Goal: Task Accomplishment & Management: Manage account settings

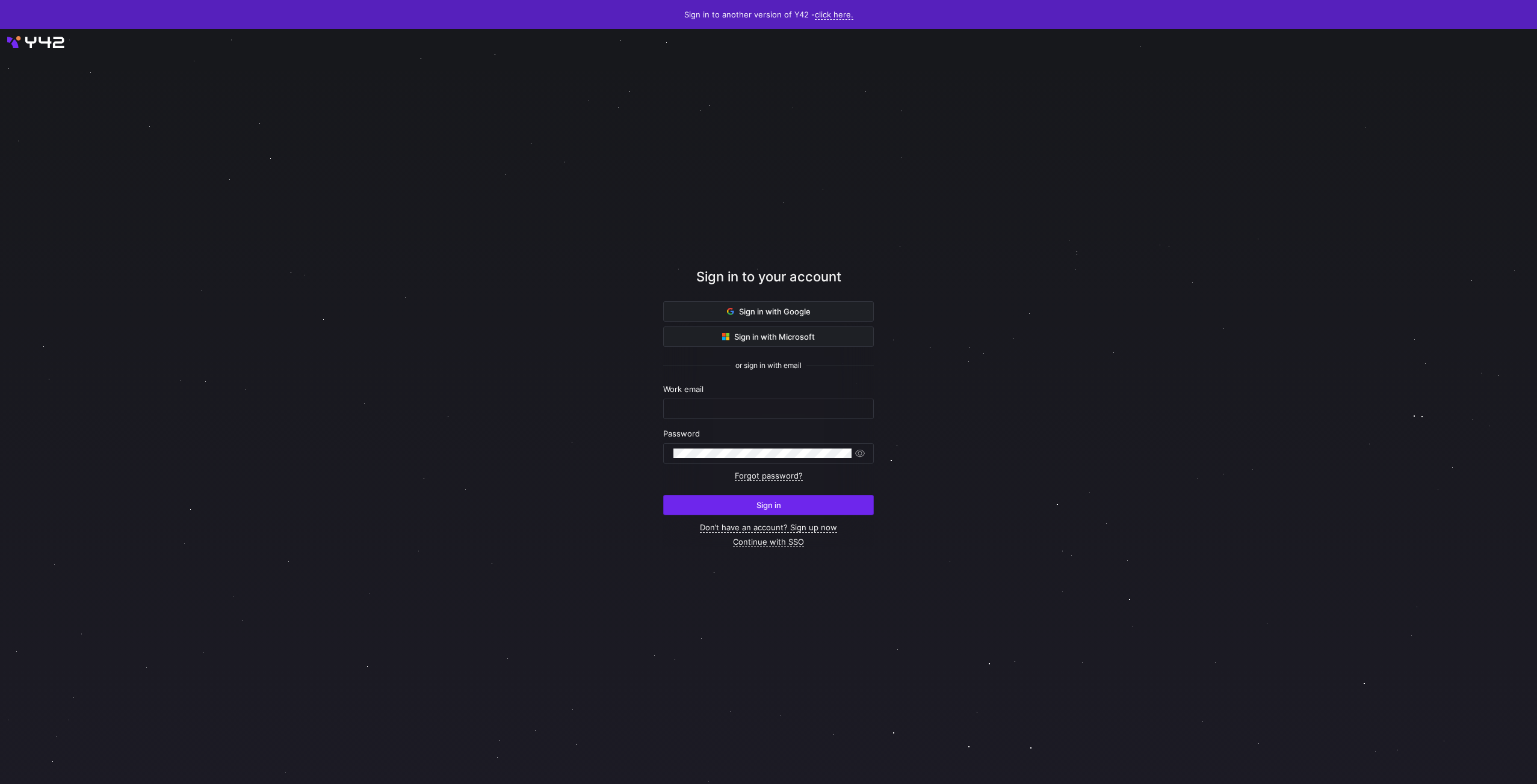
type input "[EMAIL_ADDRESS][DOMAIN_NAME]"
click at [746, 504] on span "submit" at bounding box center [768, 505] width 209 height 19
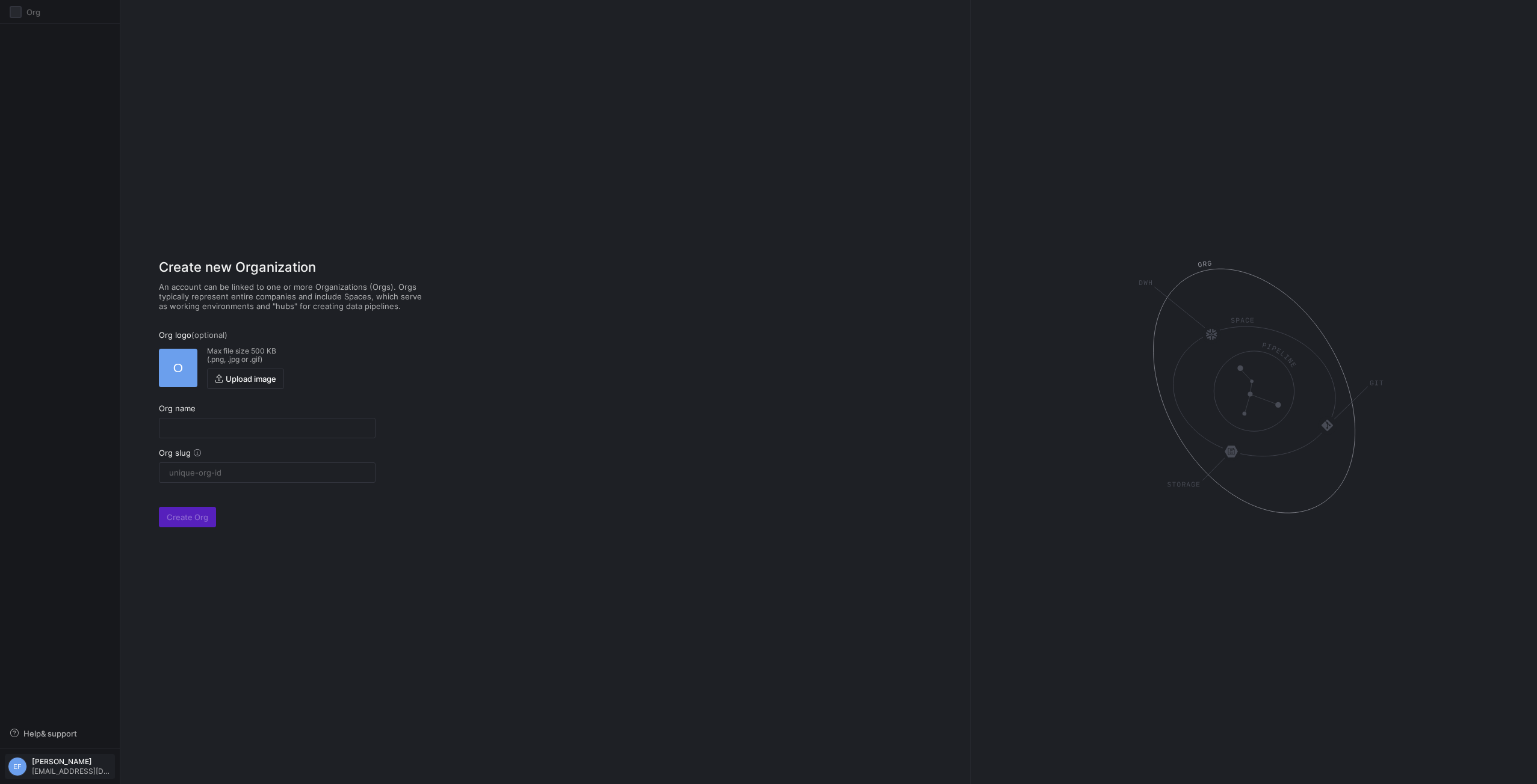
click at [57, 767] on div "Elias Fischer elf@waternlife.com" at bounding box center [71, 767] width 80 height 18
click at [55, 707] on span "User settings" at bounding box center [49, 704] width 51 height 10
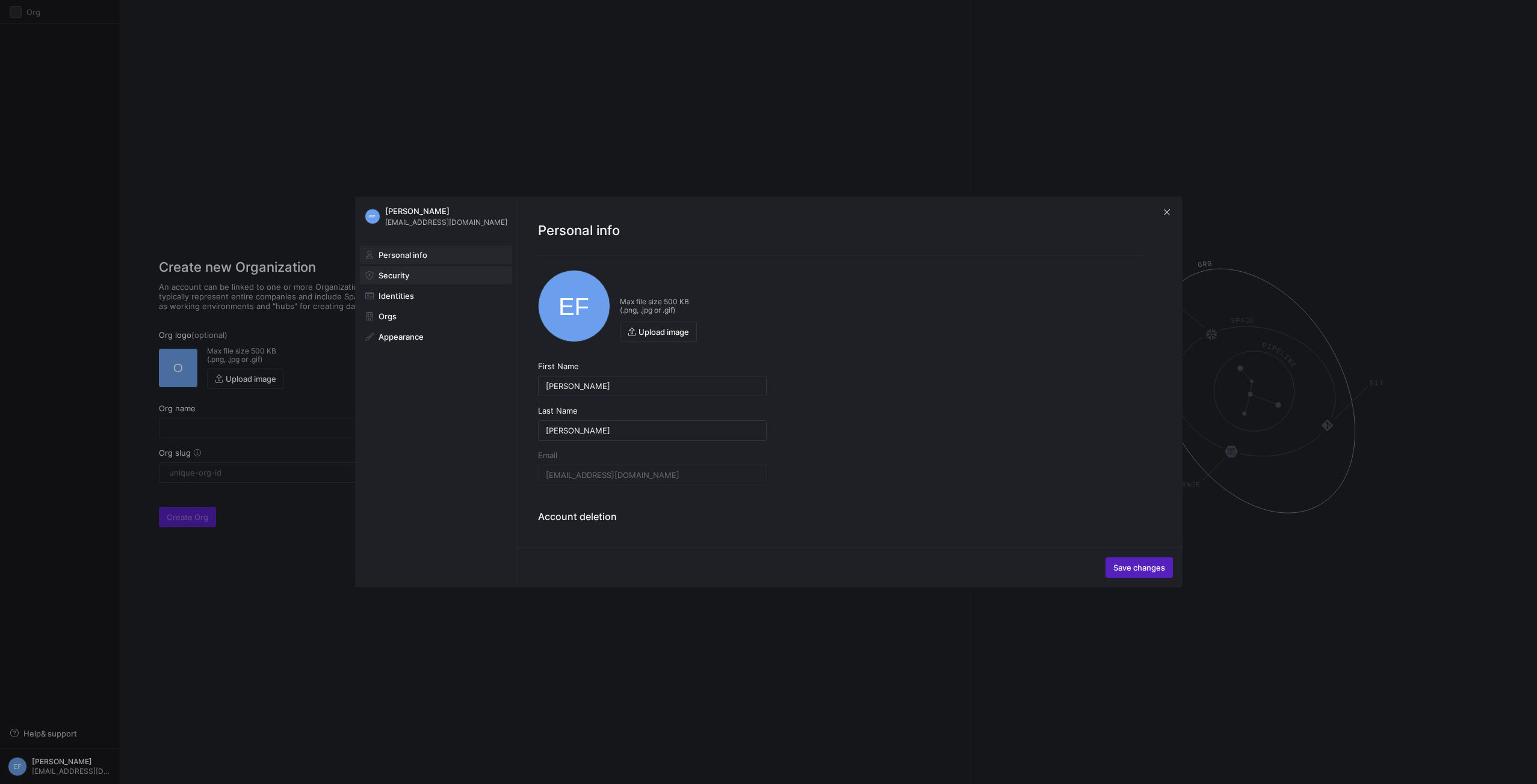
click at [417, 276] on span at bounding box center [436, 275] width 151 height 17
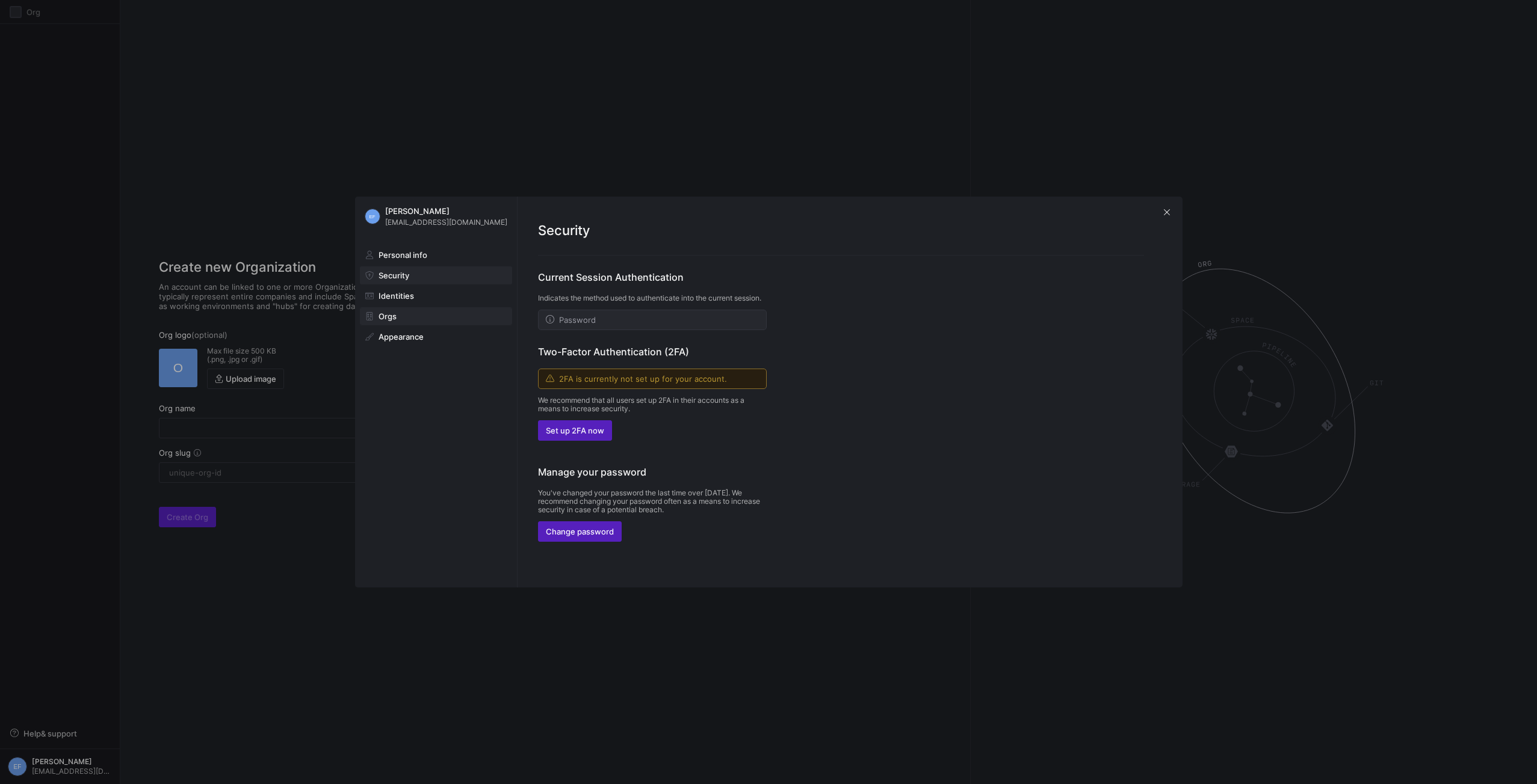
click at [408, 308] on span at bounding box center [436, 316] width 151 height 17
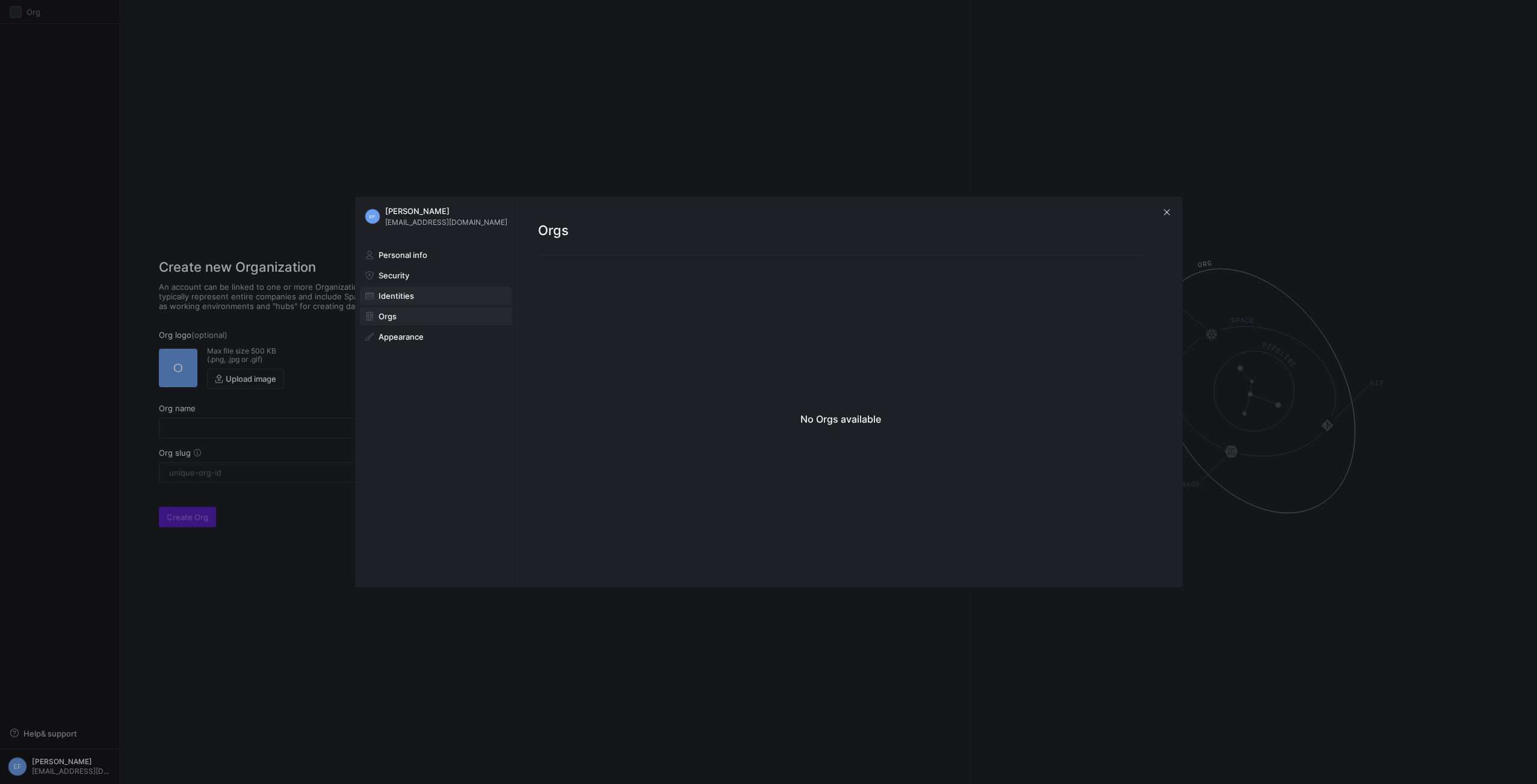
click at [408, 289] on span at bounding box center [436, 296] width 151 height 17
click at [416, 345] on button "Appearance" at bounding box center [436, 337] width 152 height 18
click at [402, 317] on span at bounding box center [436, 316] width 151 height 17
click at [415, 287] on span at bounding box center [436, 296] width 151 height 17
click at [419, 268] on span at bounding box center [436, 275] width 151 height 17
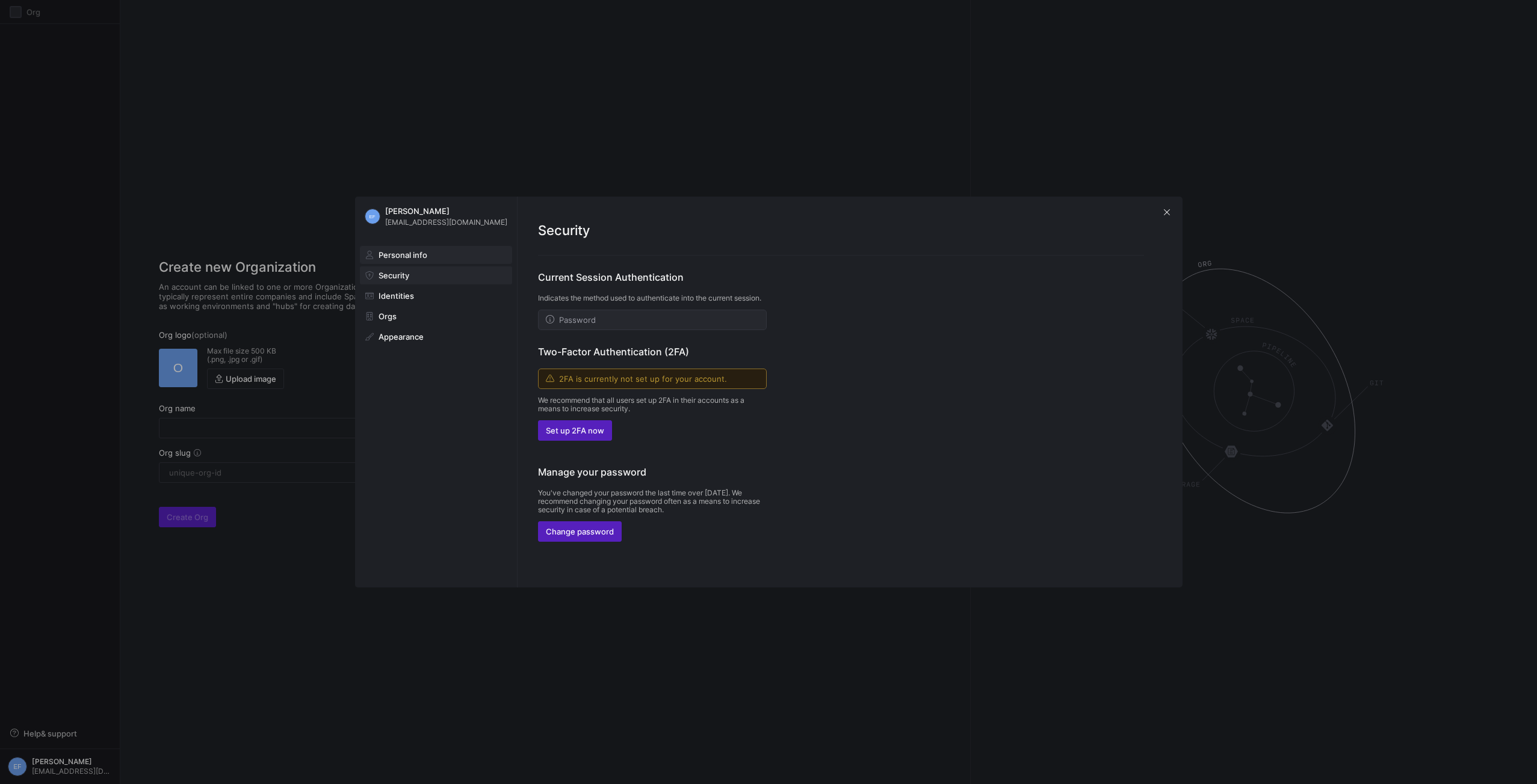
click at [416, 254] on span "Personal info" at bounding box center [403, 255] width 48 height 10
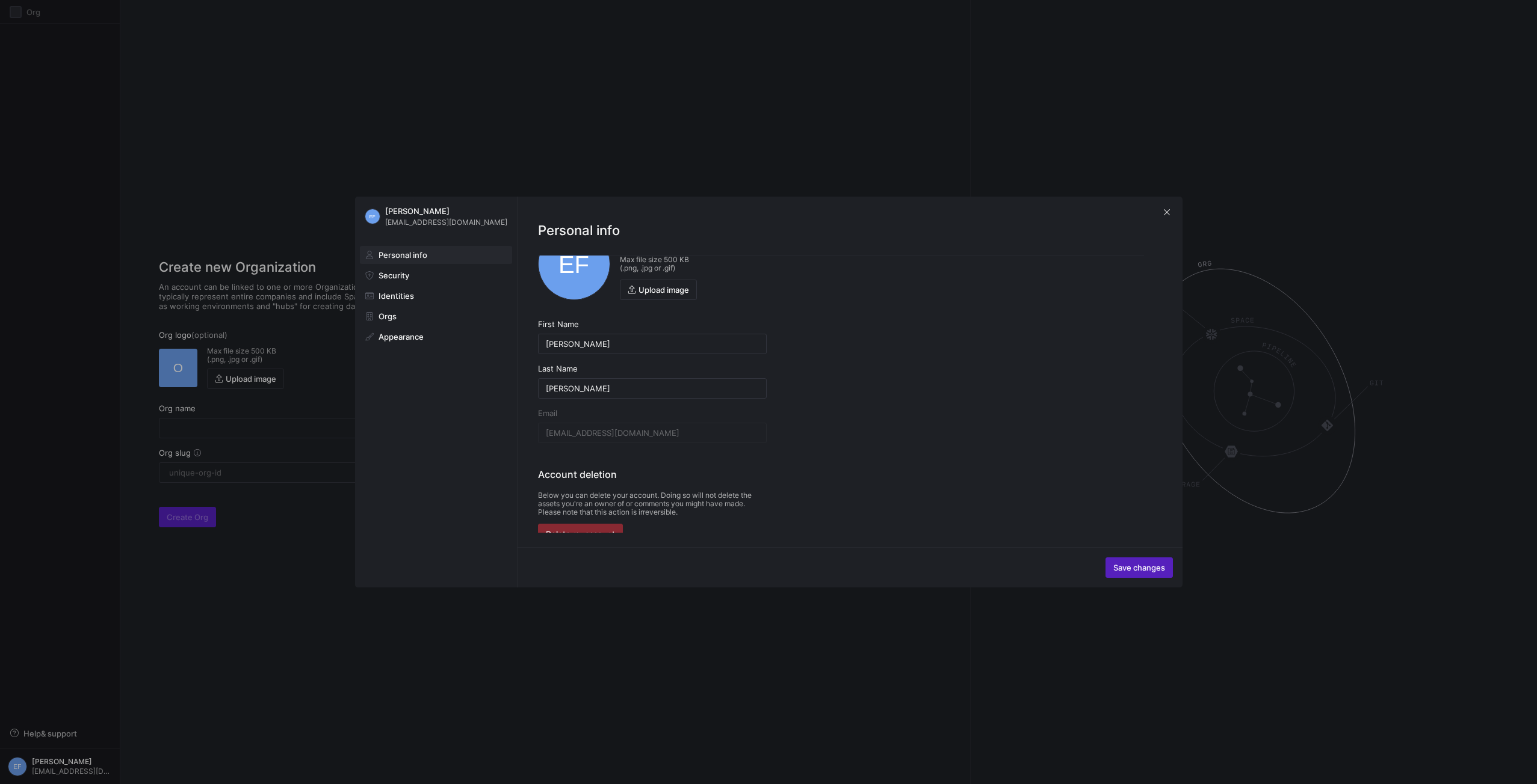
scroll to position [54, 0]
drag, startPoint x: 658, startPoint y: 497, endPoint x: 536, endPoint y: 481, distance: 123.0
click at [536, 481] on div "EF Max file size 500 KB (.png, .jpg or .gif) Upload image First Name Elias Last…" at bounding box center [841, 394] width 683 height 277
click at [537, 482] on div "EF Max file size 500 KB (.png, .jpg or .gif) Upload image First Name Elias Last…" at bounding box center [841, 394] width 683 height 277
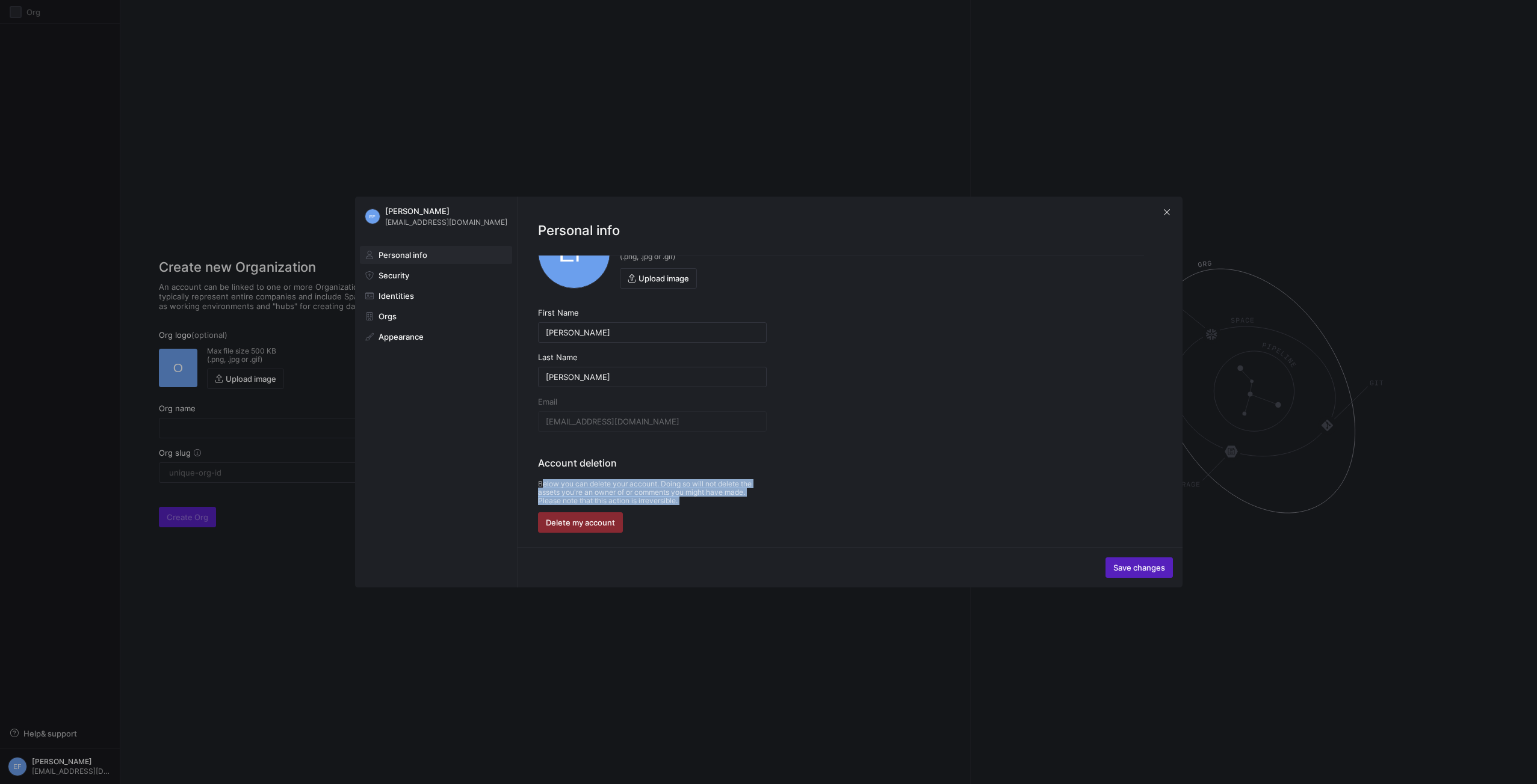
drag, startPoint x: 537, startPoint y: 482, endPoint x: 721, endPoint y: 507, distance: 185.7
click at [713, 506] on div "EF Max file size 500 KB (.png, .jpg or .gif) Upload image First Name Elias Last…" at bounding box center [841, 394] width 683 height 277
click at [721, 507] on y42-delete-user-account "Account deletion Below you can delete your account. Doing so will not delete th…" at bounding box center [652, 494] width 229 height 77
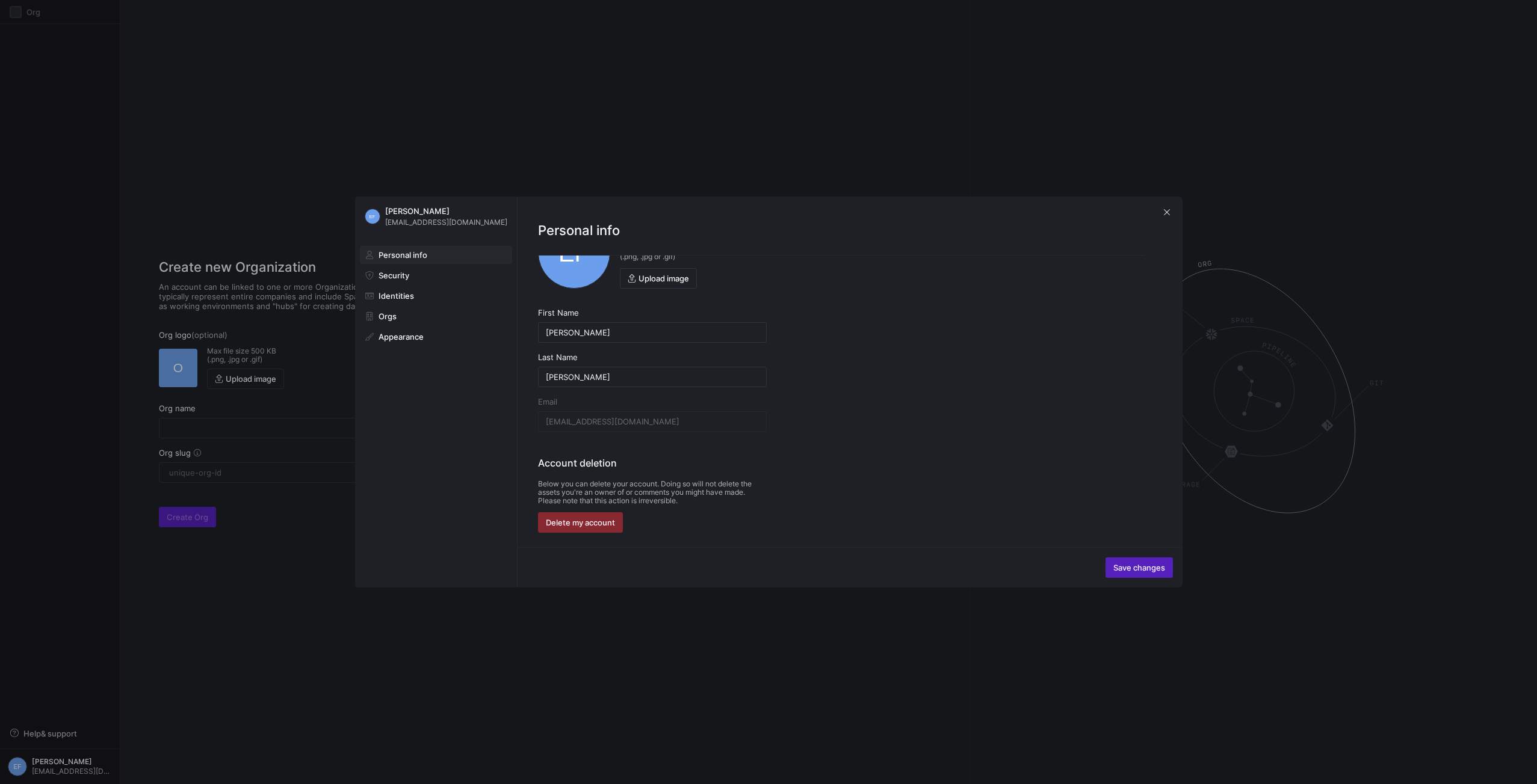
click at [725, 496] on p "Below you can delete your account. Doing so will not delete the assets you're a…" at bounding box center [652, 493] width 229 height 25
click at [765, 500] on p "Below you can delete your account. Doing so will not delete the assets you're a…" at bounding box center [652, 493] width 229 height 25
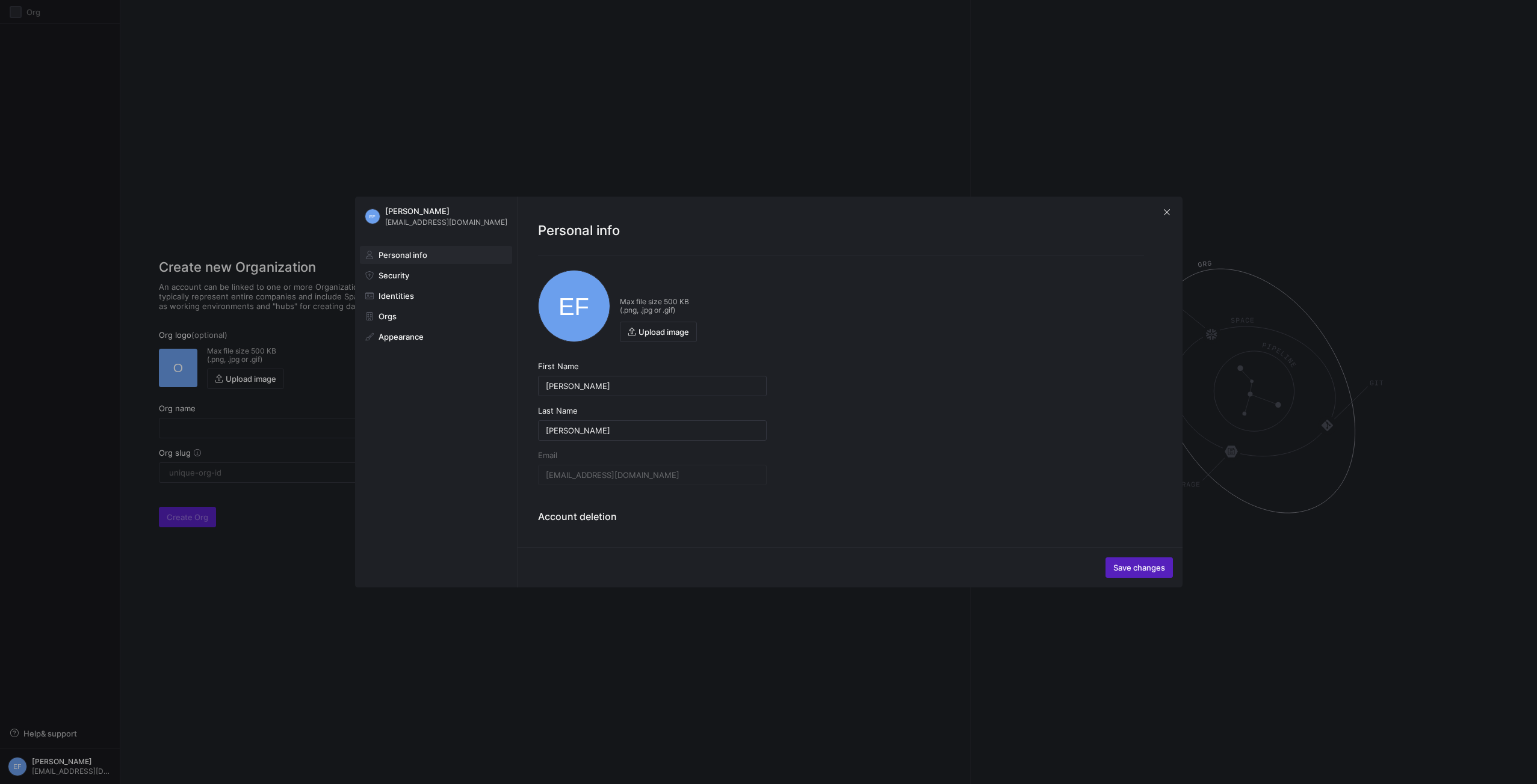
click at [842, 340] on y42-user-settings-general "EF Max file size 500 KB (.png, .jpg or .gif) Upload image First Name Elias Last…" at bounding box center [841, 402] width 606 height 263
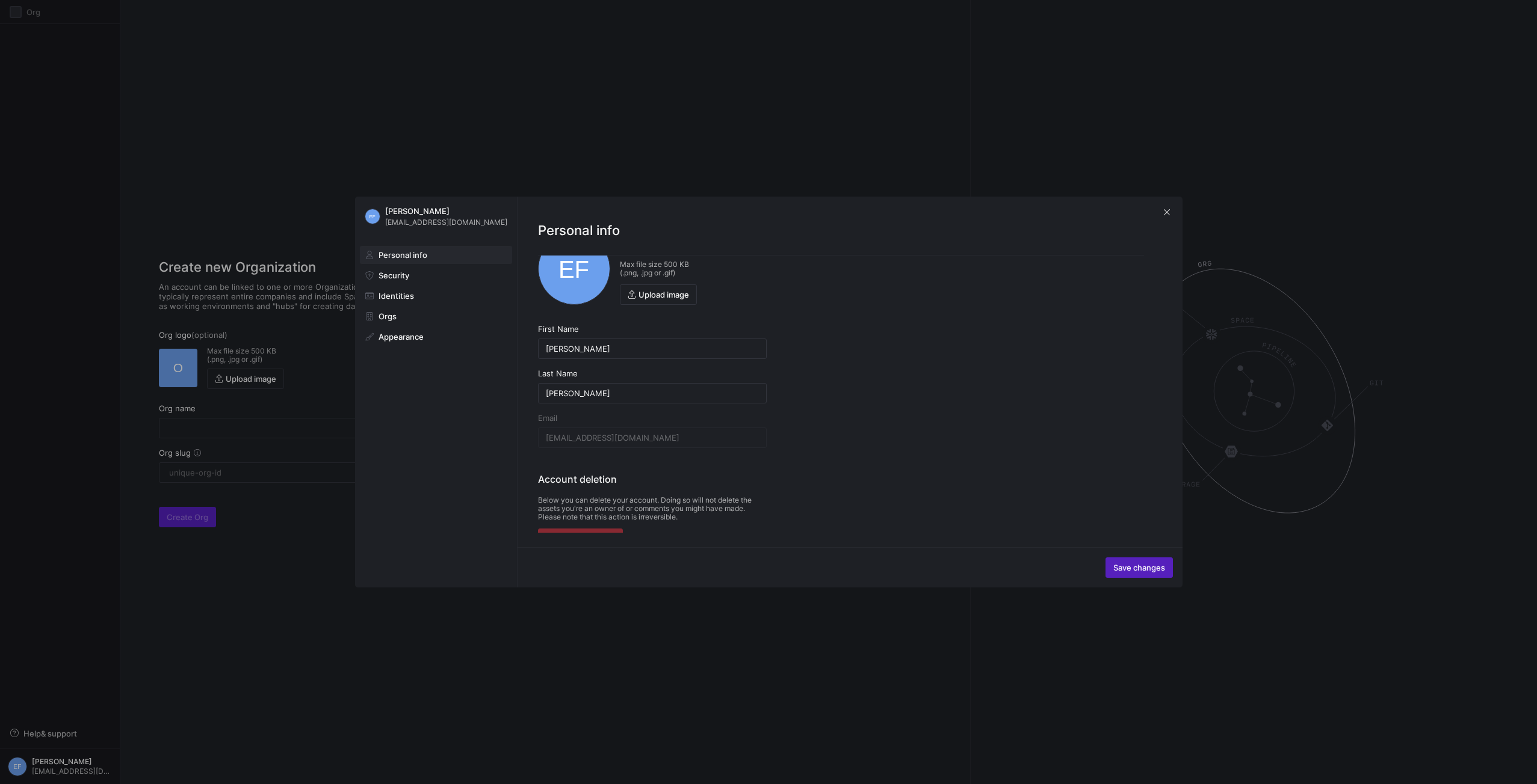
scroll to position [54, 0]
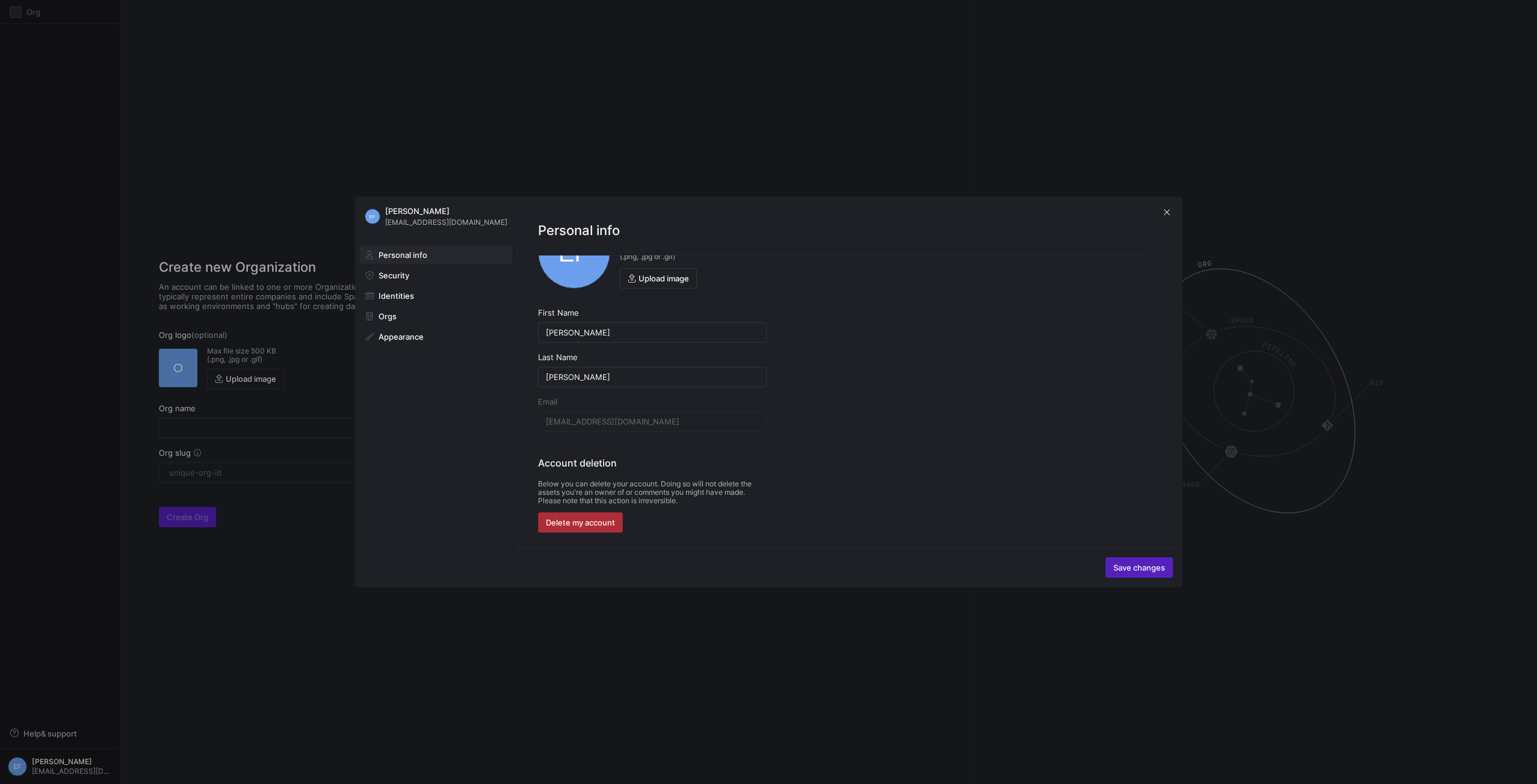
click at [610, 526] on span "Delete my account" at bounding box center [580, 522] width 70 height 10
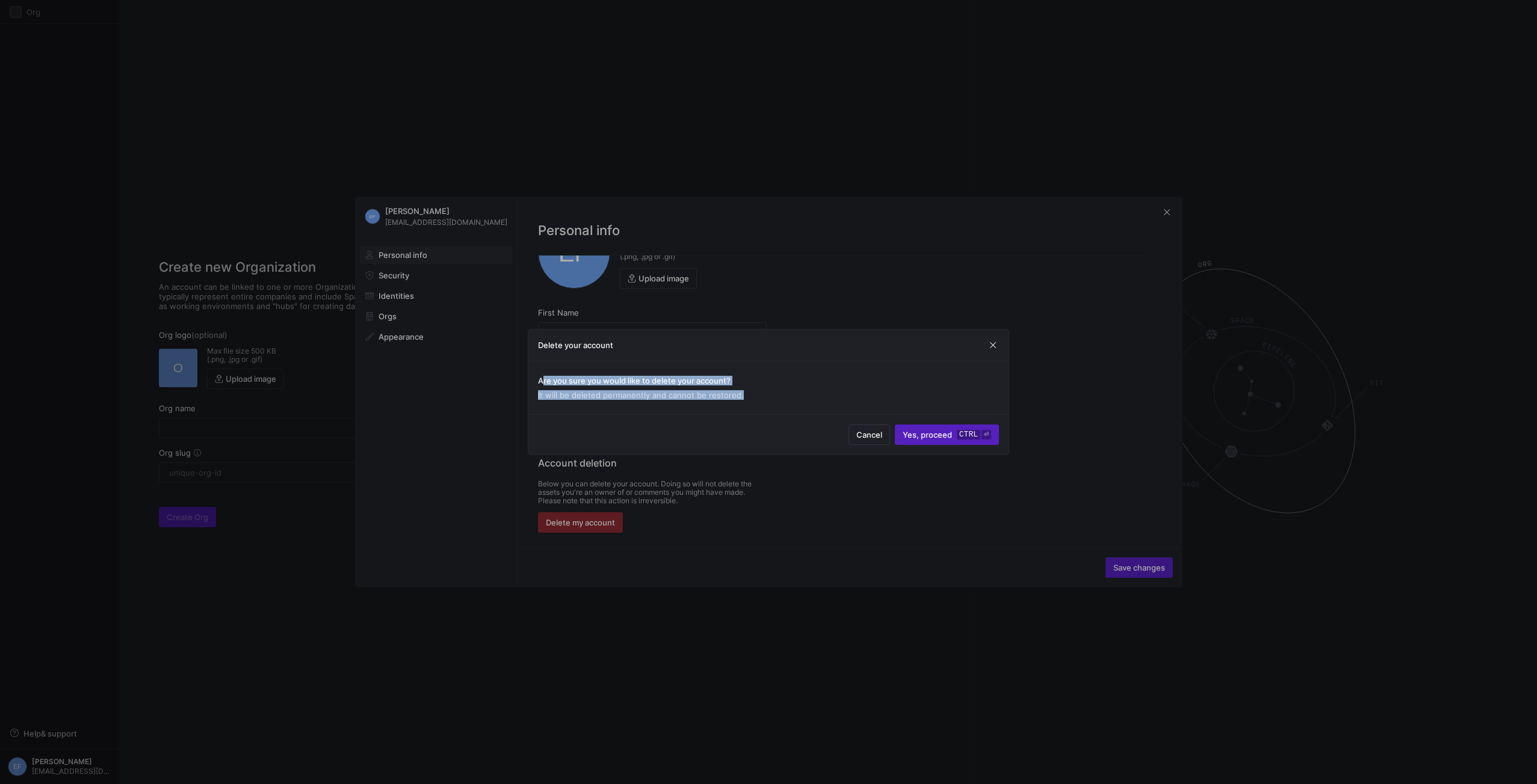
drag, startPoint x: 768, startPoint y: 394, endPoint x: 542, endPoint y: 382, distance: 226.3
click at [542, 382] on div "Are you sure you would like to delete your account? It will be deleted permanen…" at bounding box center [768, 388] width 461 height 34
click at [969, 439] on kbd "ctrl" at bounding box center [968, 435] width 24 height 10
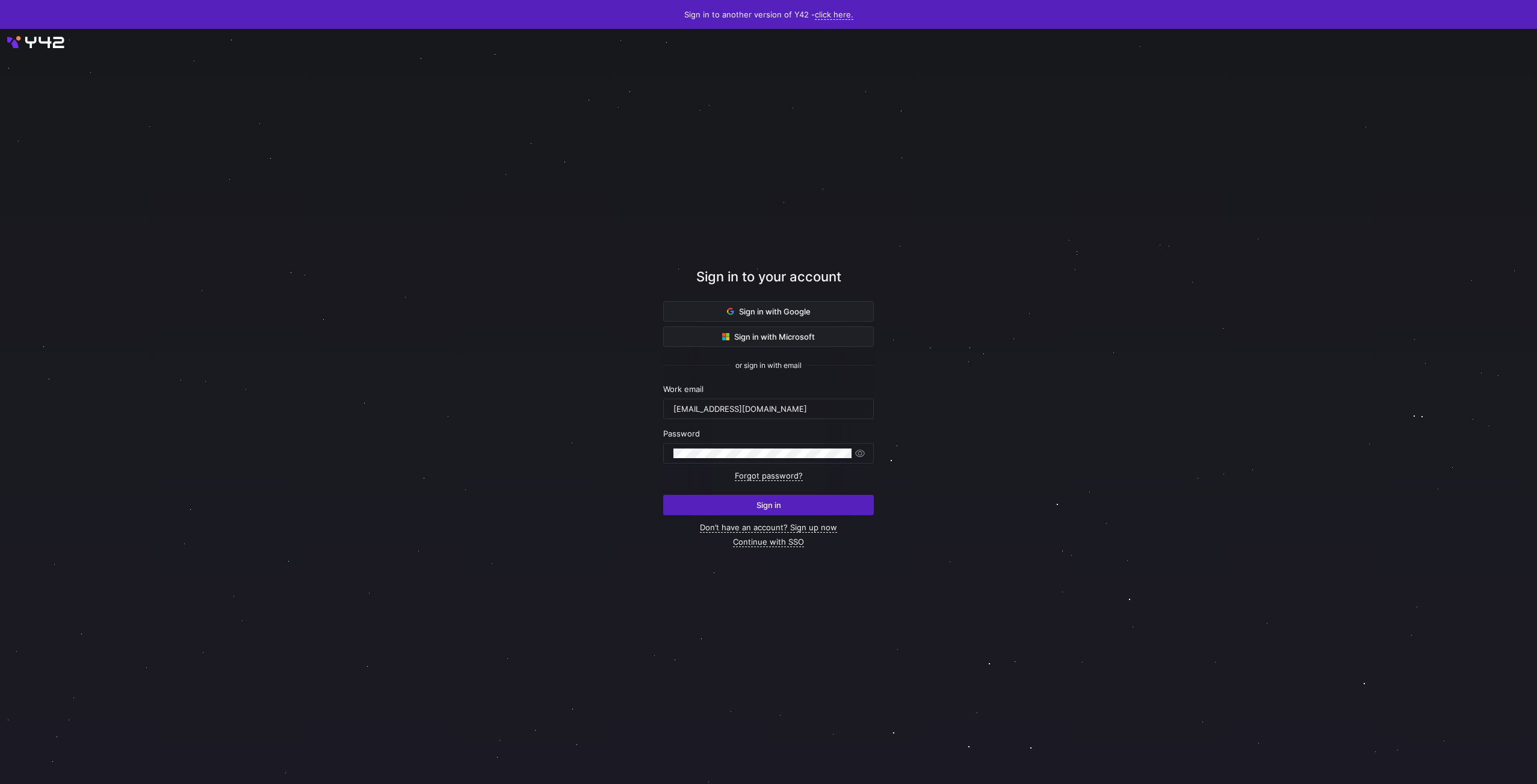
click at [1261, 114] on div at bounding box center [768, 407] width 1383 height 679
click at [733, 412] on input "[EMAIL_ADDRESS][DOMAIN_NAME]" at bounding box center [768, 409] width 190 height 10
type input "tm"
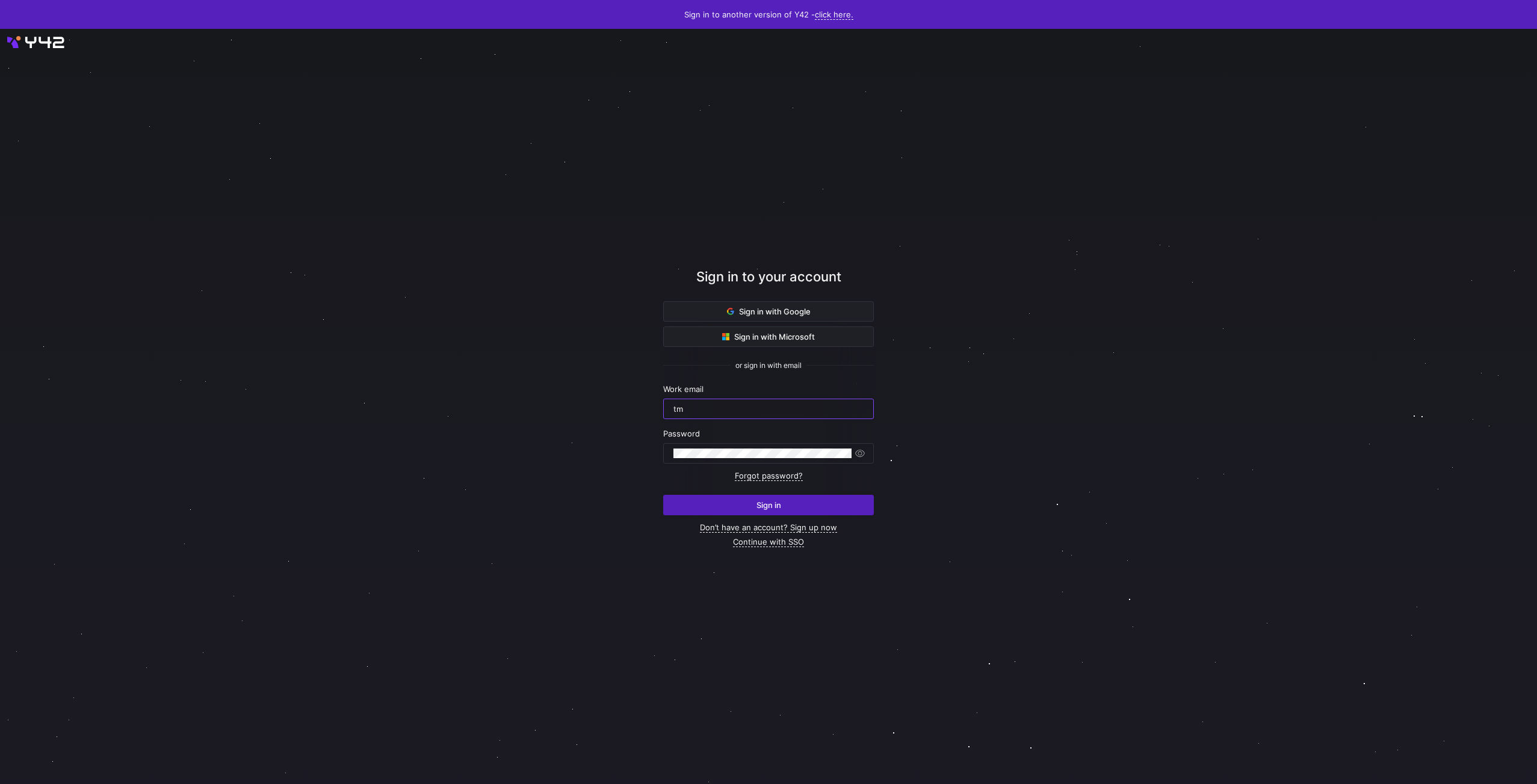
click at [1051, 296] on div at bounding box center [768, 407] width 1392 height 697
